Goal: Find specific page/section: Find specific page/section

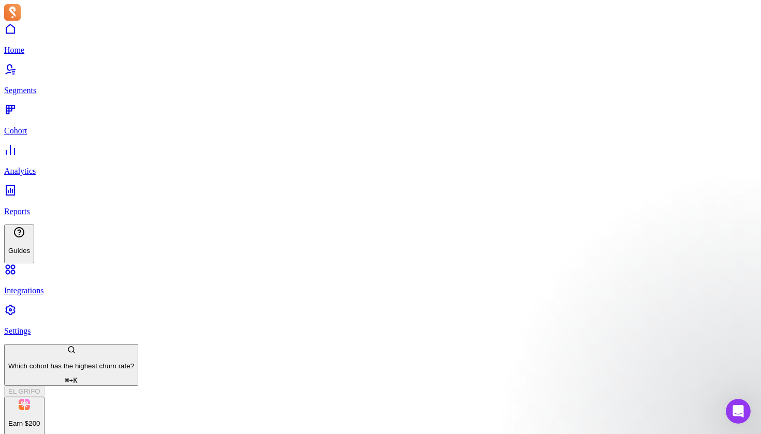
click at [15, 34] on icon at bounding box center [10, 29] width 9 height 10
